Goal: Task Accomplishment & Management: Manage account settings

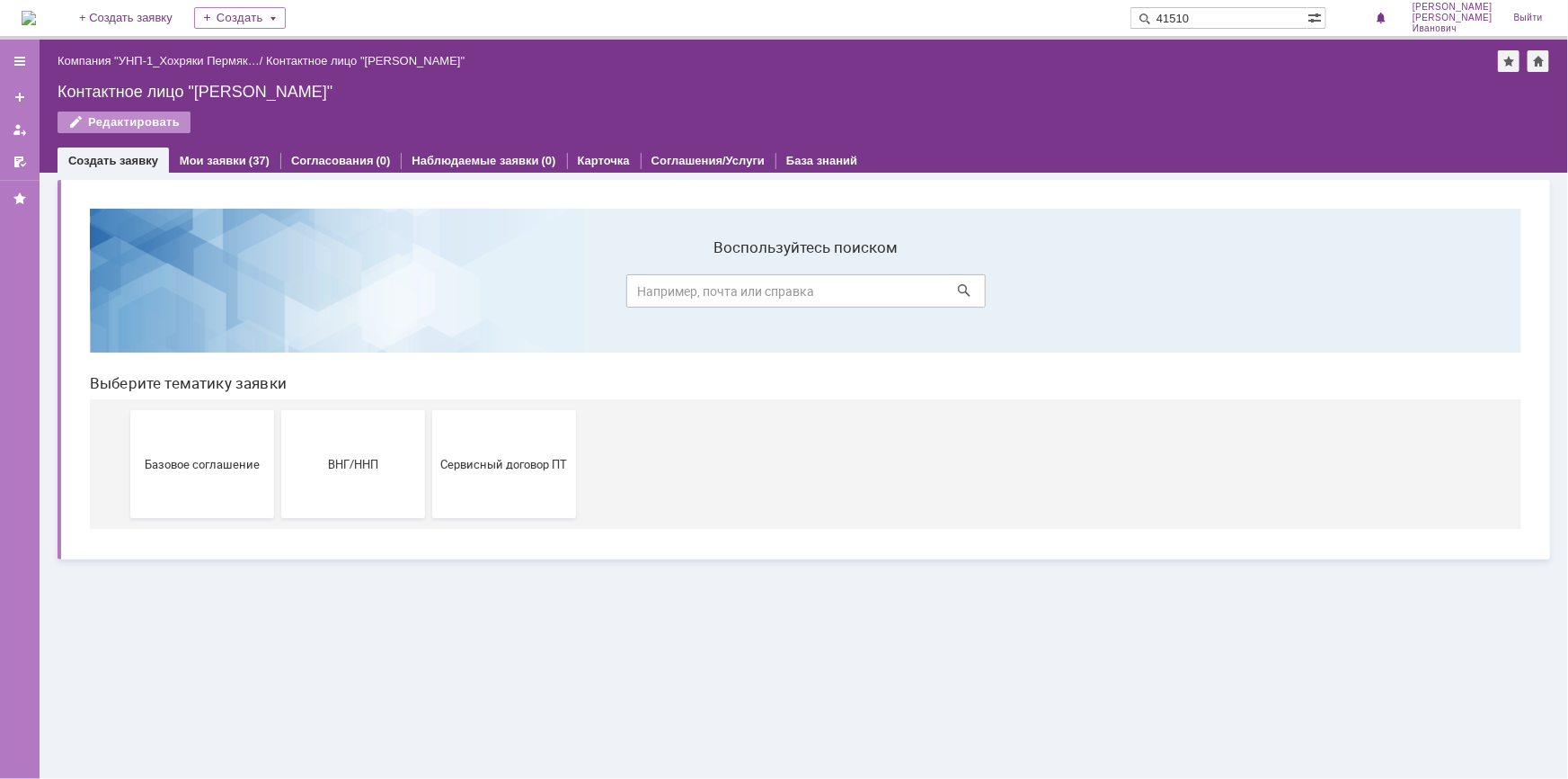
type input "41510"
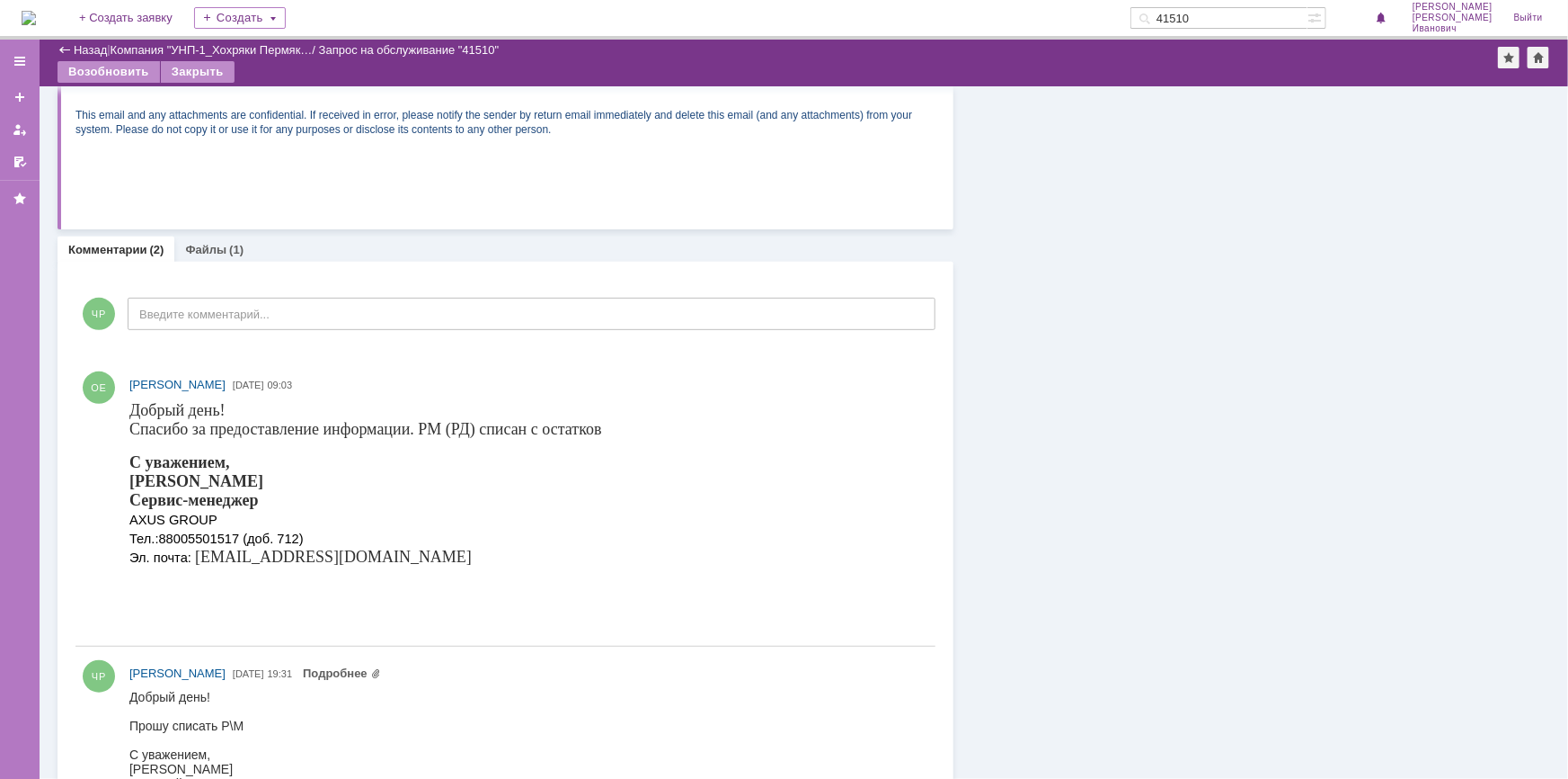
scroll to position [326, 0]
click at [206, 246] on link "Файлы" at bounding box center [206, 252] width 41 height 14
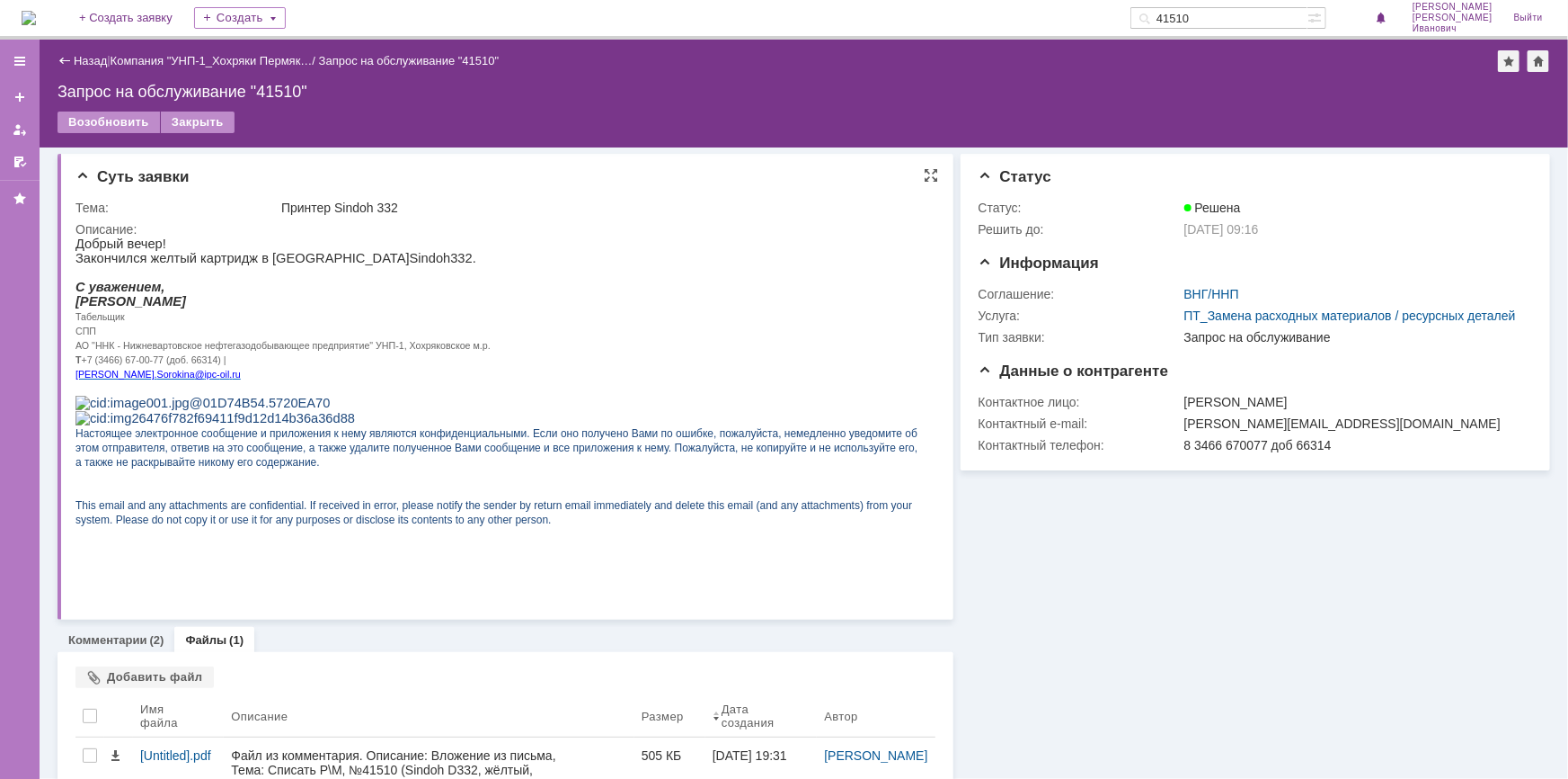
scroll to position [19, 0]
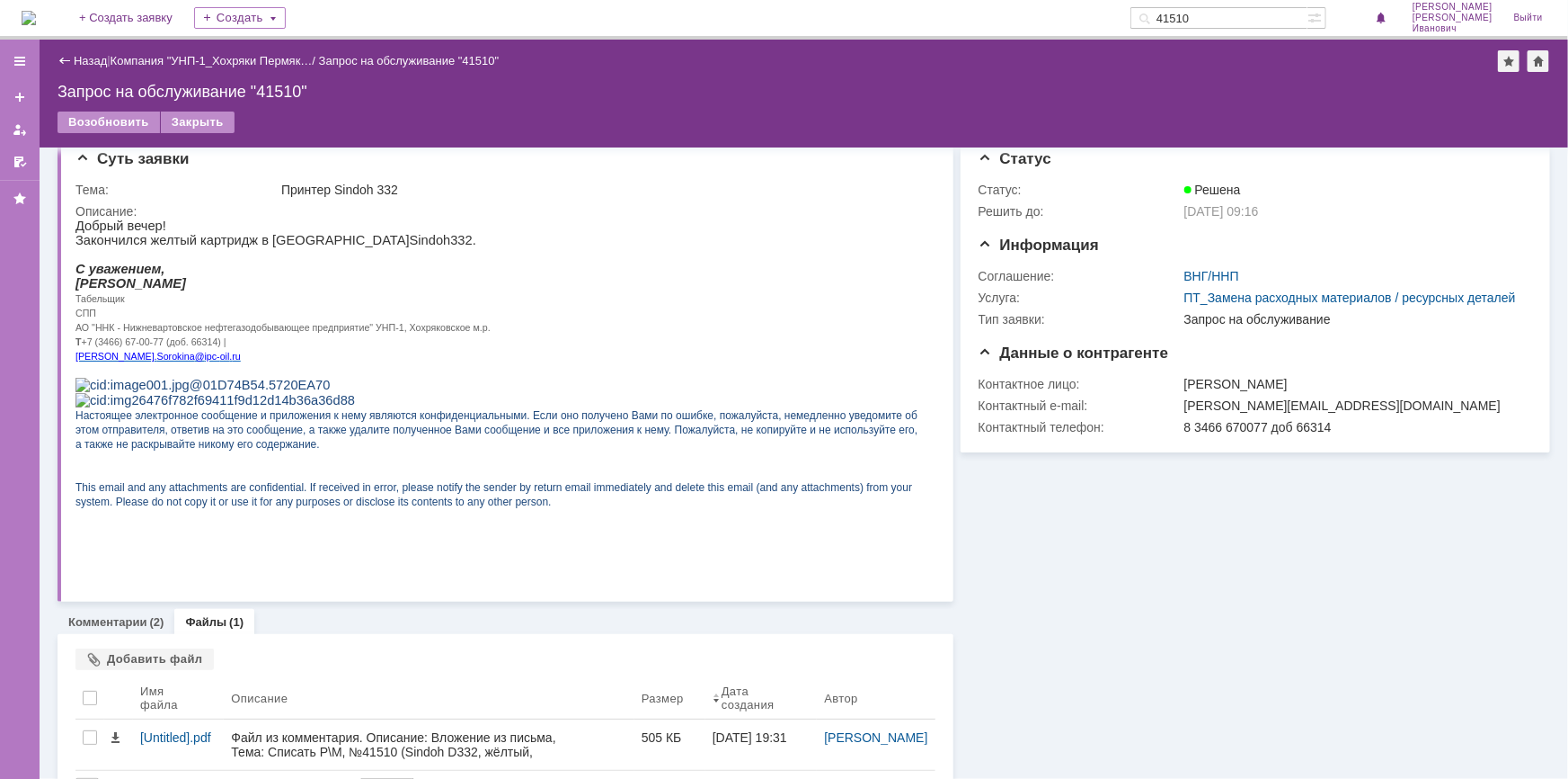
click at [1259, 626] on div "Информация Статус Статус: Решена Решить до: 29.08.2025 09:16 Информация Соглаше…" at bounding box center [1251, 471] width 597 height 685
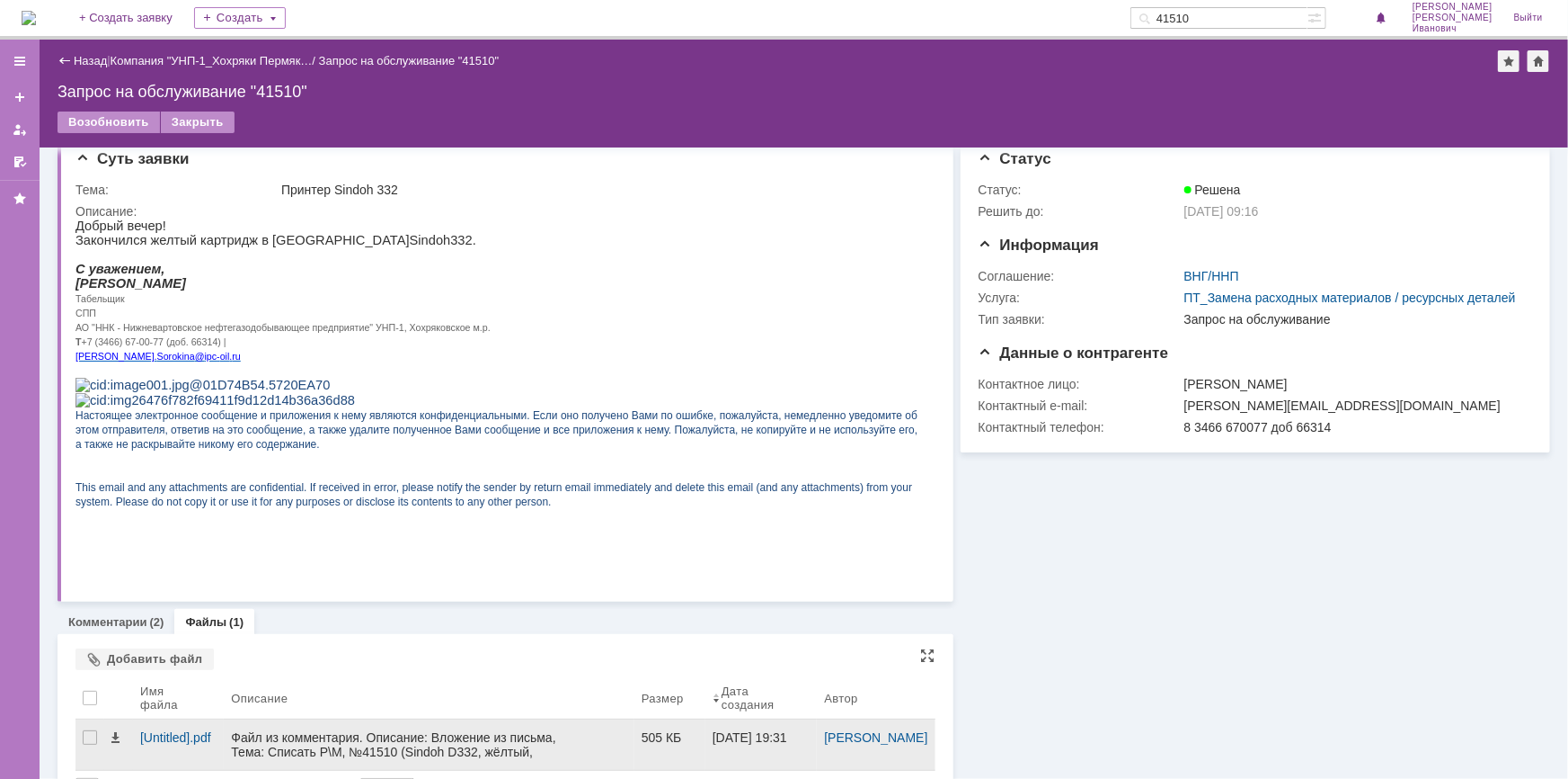
click at [400, 748] on div "Файл из комментария. Описание: Вложение из письма, Тема: Списать Р\М, №41510 (S…" at bounding box center [429, 765] width 396 height 72
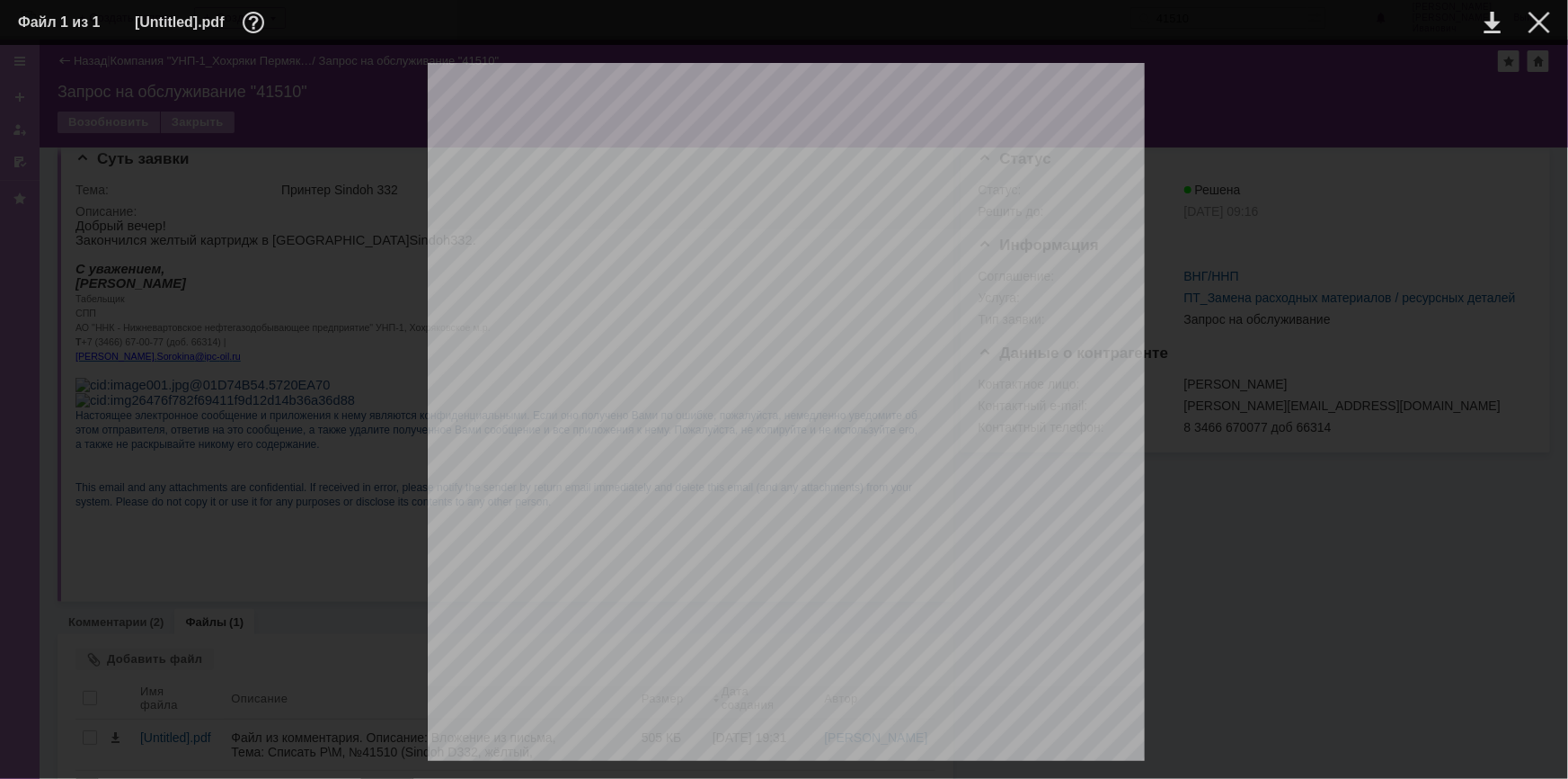
scroll to position [718, 0]
click at [1542, 26] on div at bounding box center [1540, 23] width 22 height 22
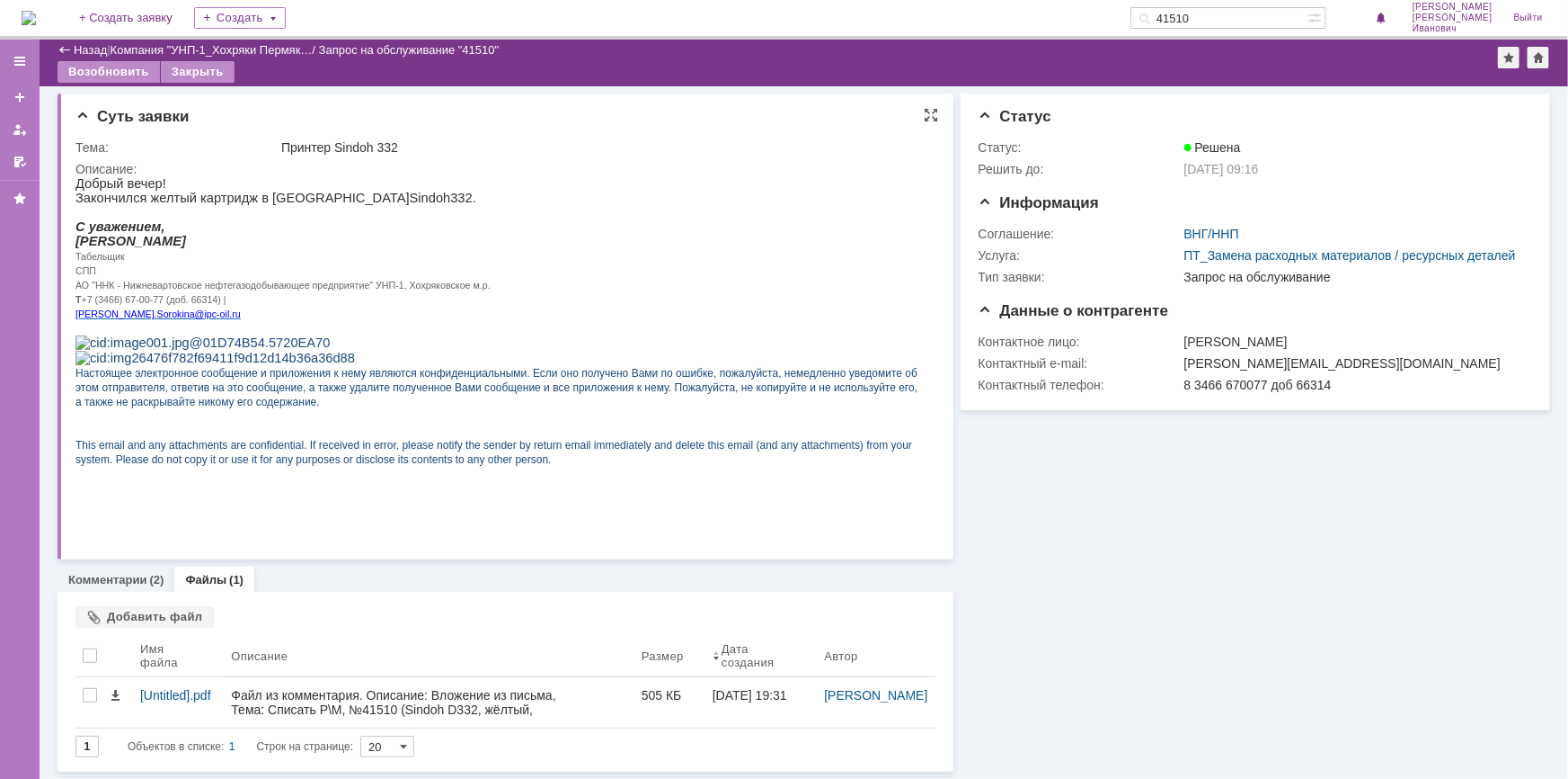
scroll to position [19, 0]
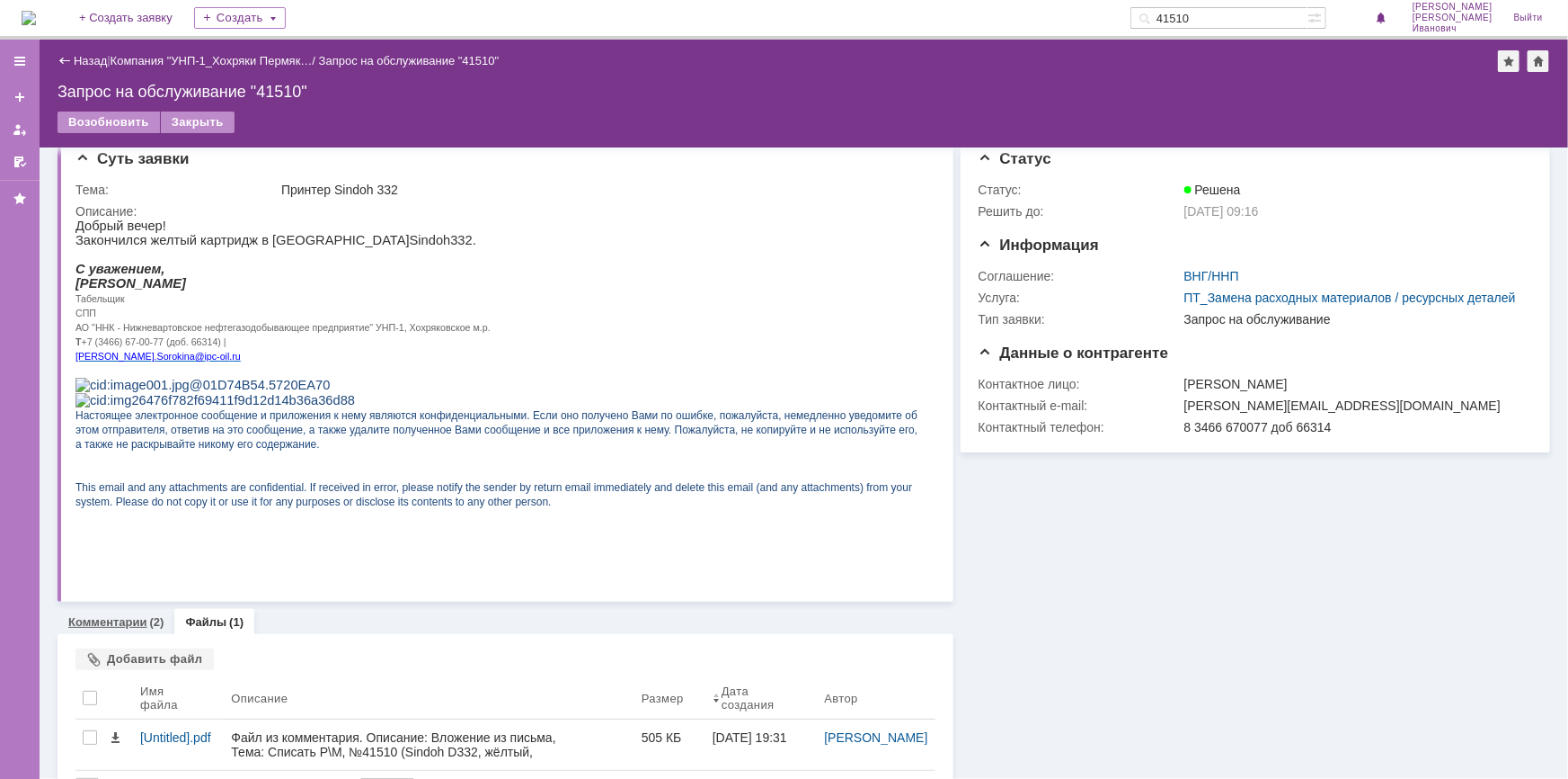
click at [120, 625] on link "Комментарии" at bounding box center [108, 622] width 79 height 14
